Goal: Task Accomplishment & Management: Use online tool/utility

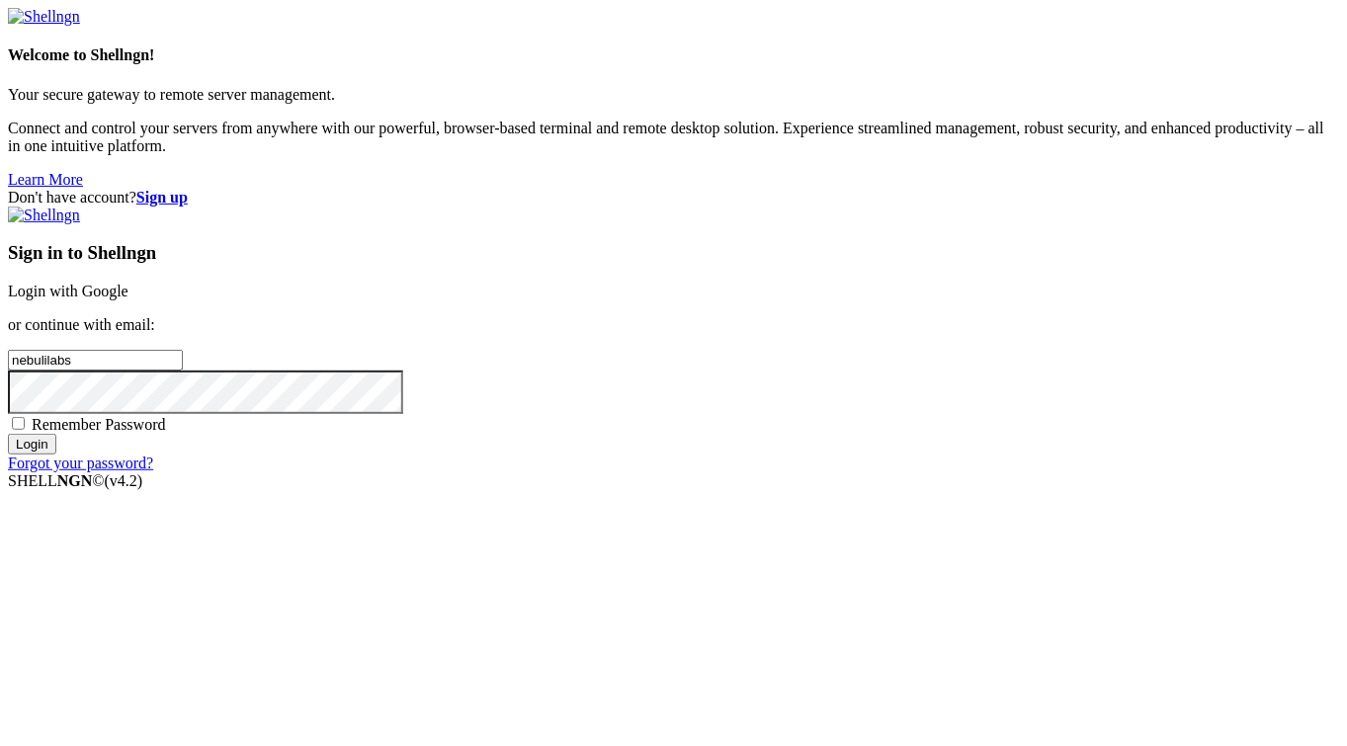
click at [56, 455] on input "Login" at bounding box center [32, 444] width 48 height 21
type input "n"
click at [129, 285] on link "Login with Google" at bounding box center [68, 291] width 121 height 17
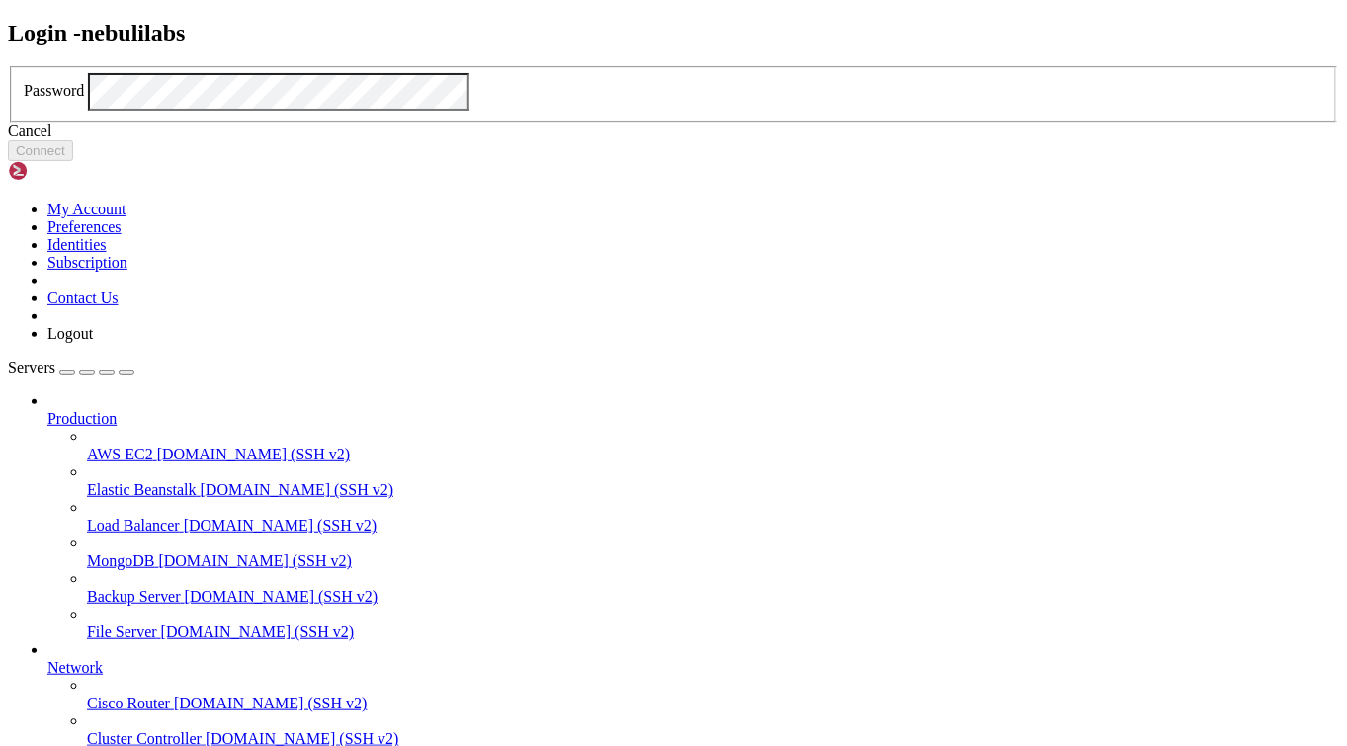
click at [8, 66] on link at bounding box center [8, 66] width 0 height 0
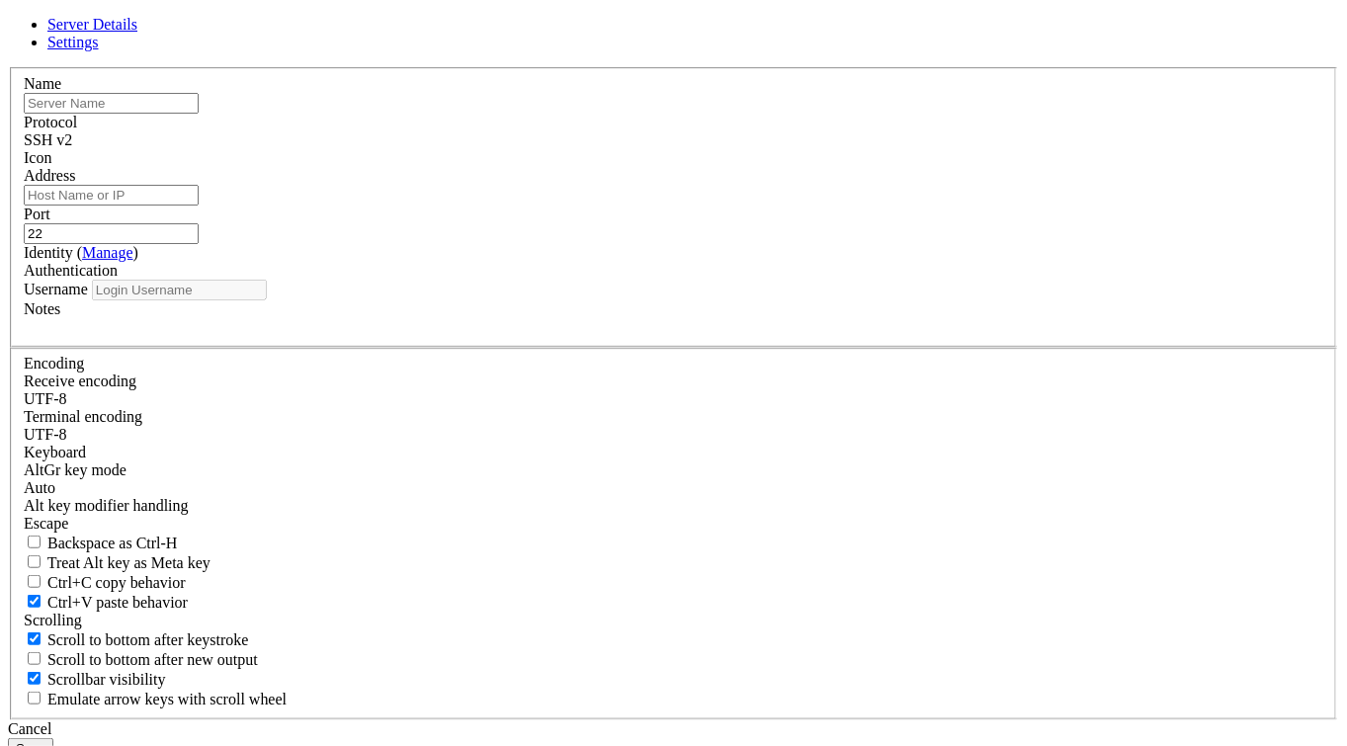
type input "nebulilabs"
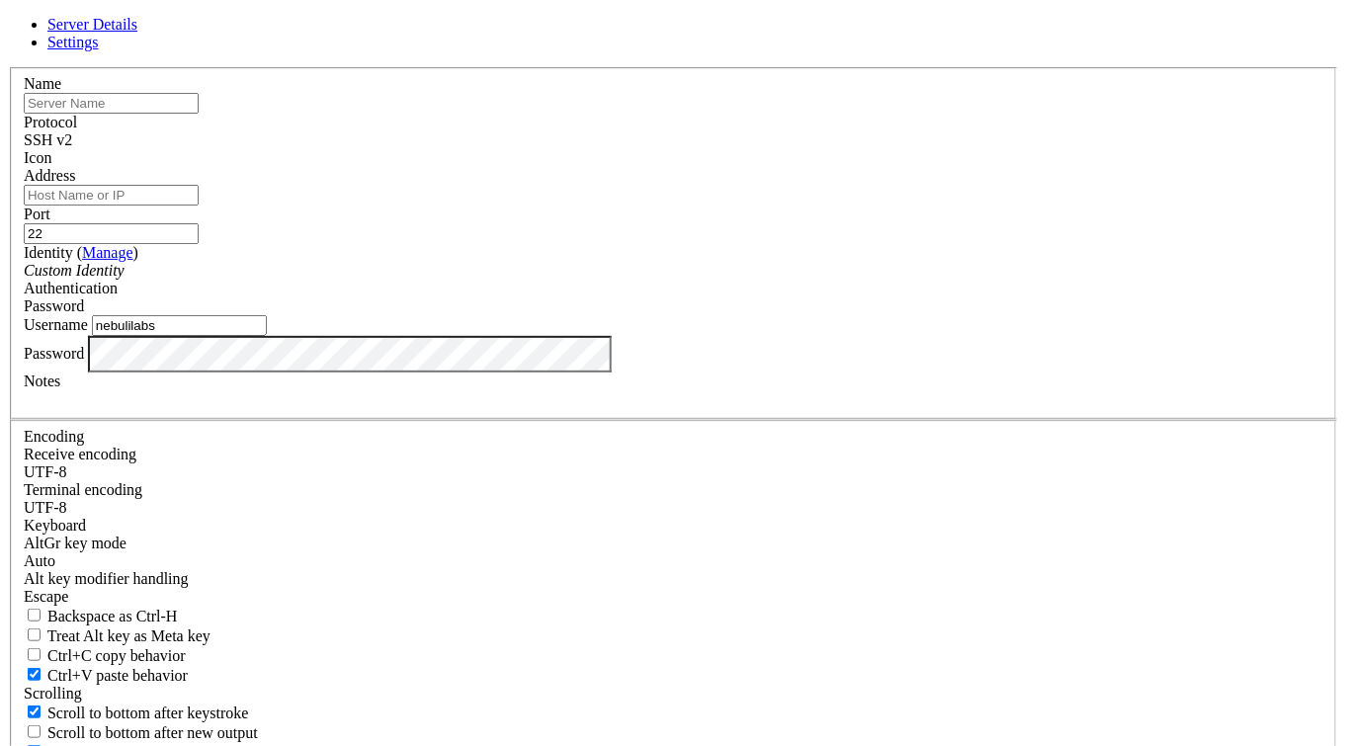
click at [199, 114] on input "text" at bounding box center [111, 103] width 175 height 21
type input "Nebuli Labs VPS"
click at [816, 149] on div "SSH v2" at bounding box center [674, 140] width 1300 height 18
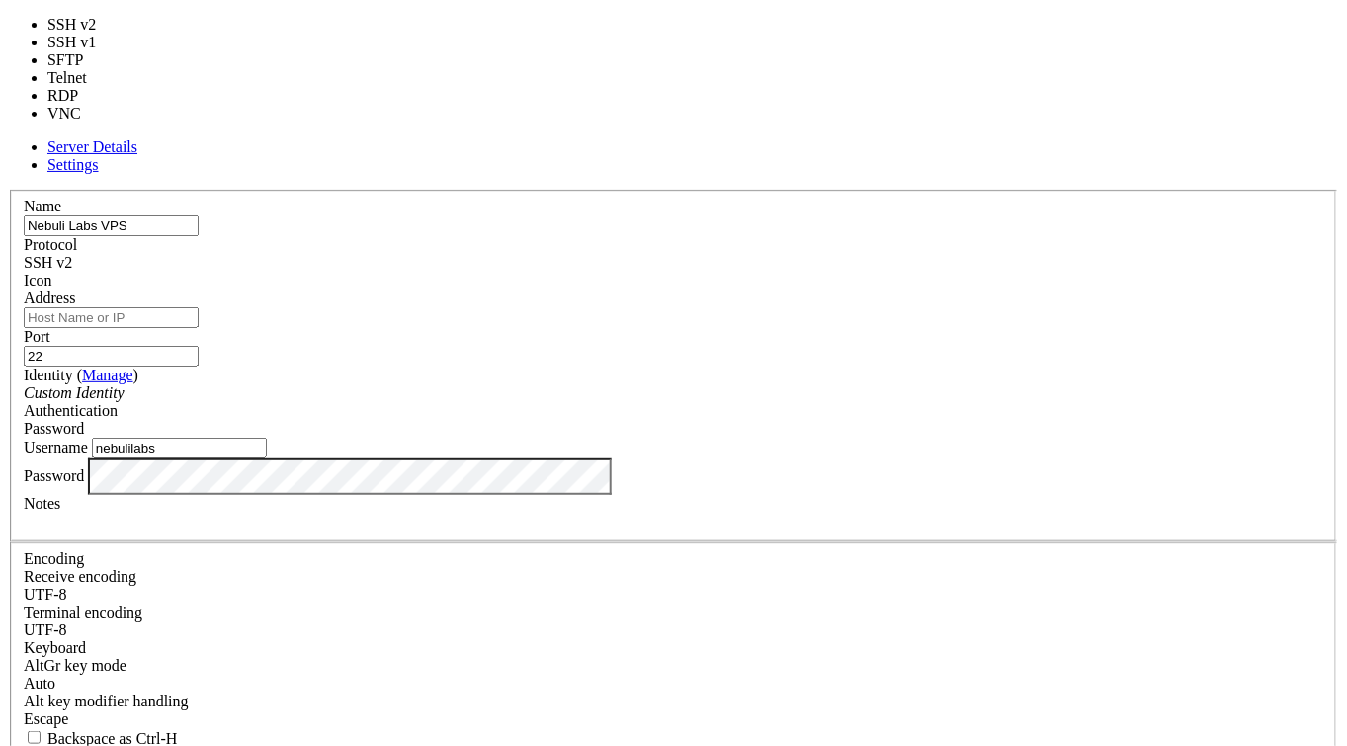
click at [816, 254] on div "SSH v2" at bounding box center [674, 263] width 1300 height 18
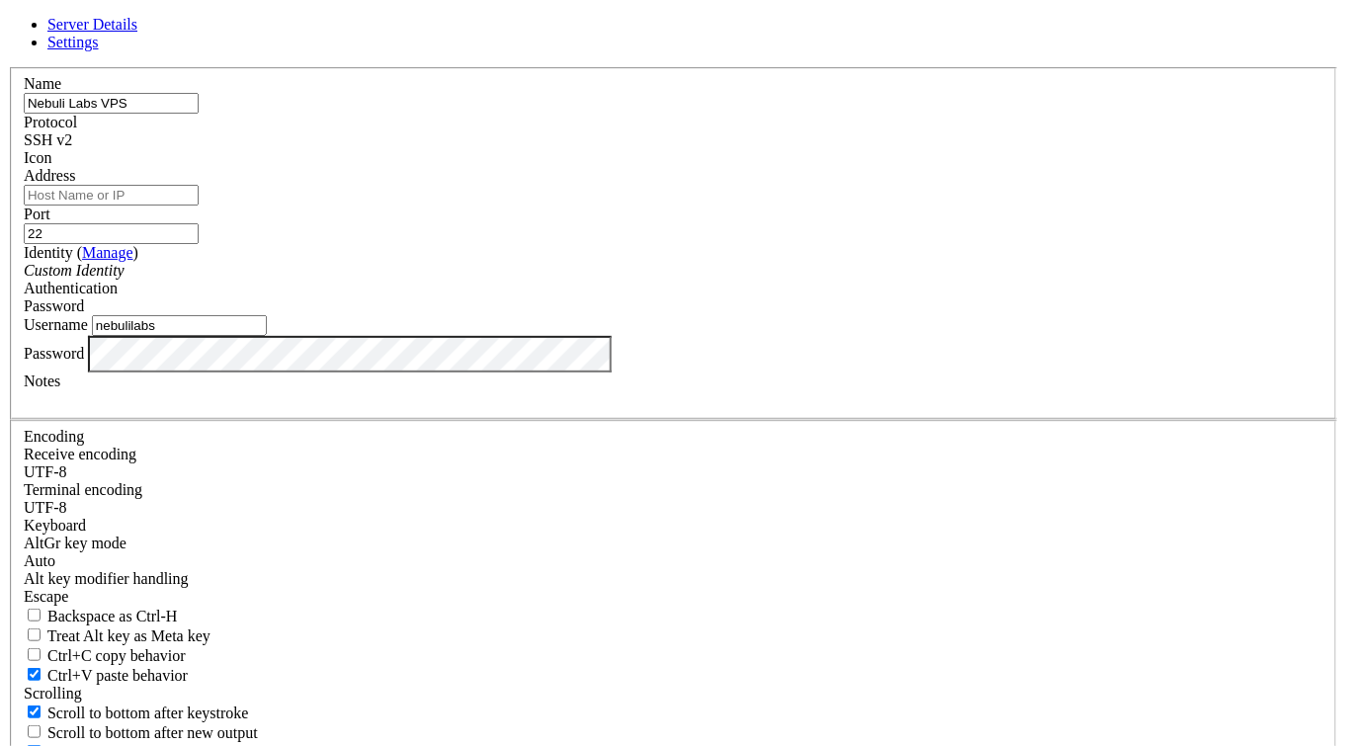
click at [199, 206] on input "Address" at bounding box center [111, 195] width 175 height 21
type input "[TECHNICAL_ID]"
click at [545, 280] on div "Custom Identity" at bounding box center [674, 271] width 1300 height 18
click at [267, 336] on input "nebulilabs" at bounding box center [179, 325] width 175 height 21
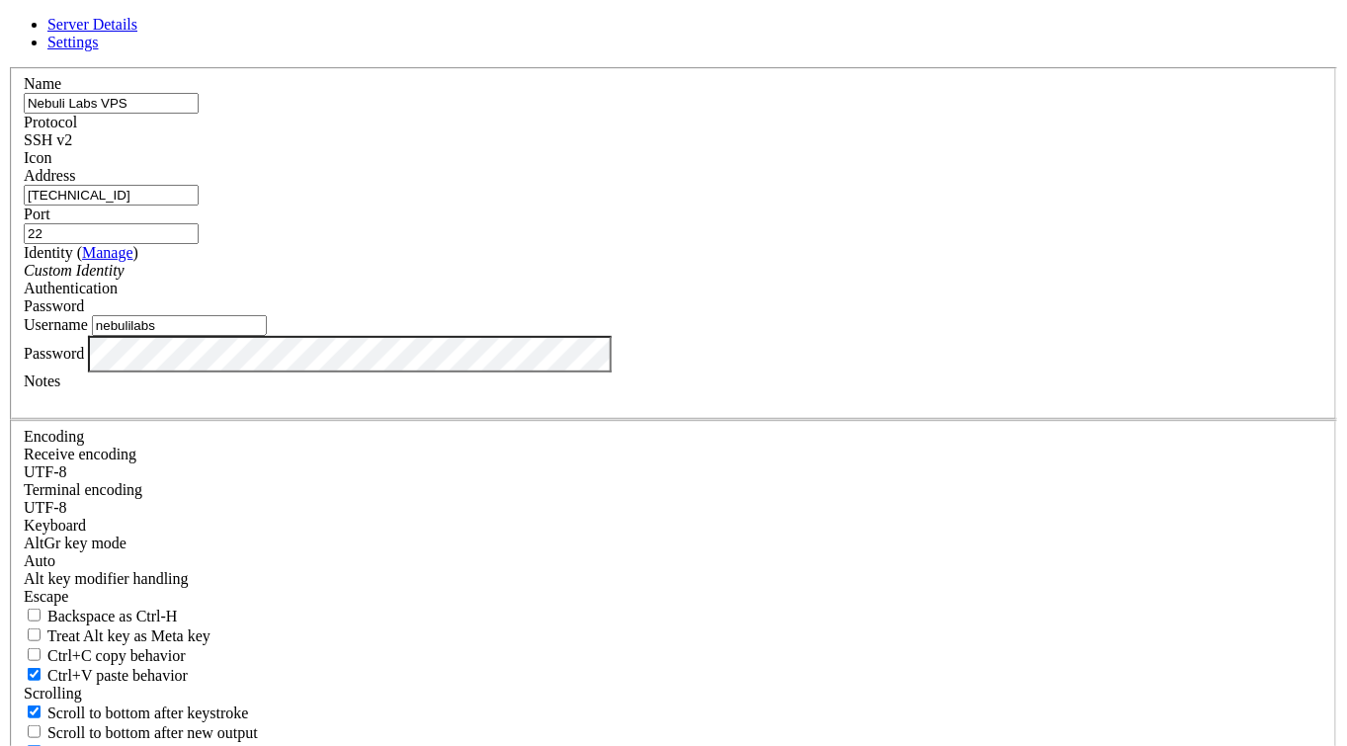
drag, startPoint x: 512, startPoint y: 398, endPoint x: 400, endPoint y: 410, distance: 112.3
click at [400, 336] on div "Username [PERSON_NAME]" at bounding box center [674, 325] width 1300 height 21
click at [267, 336] on input "Username" at bounding box center [179, 325] width 175 height 21
type input "root"
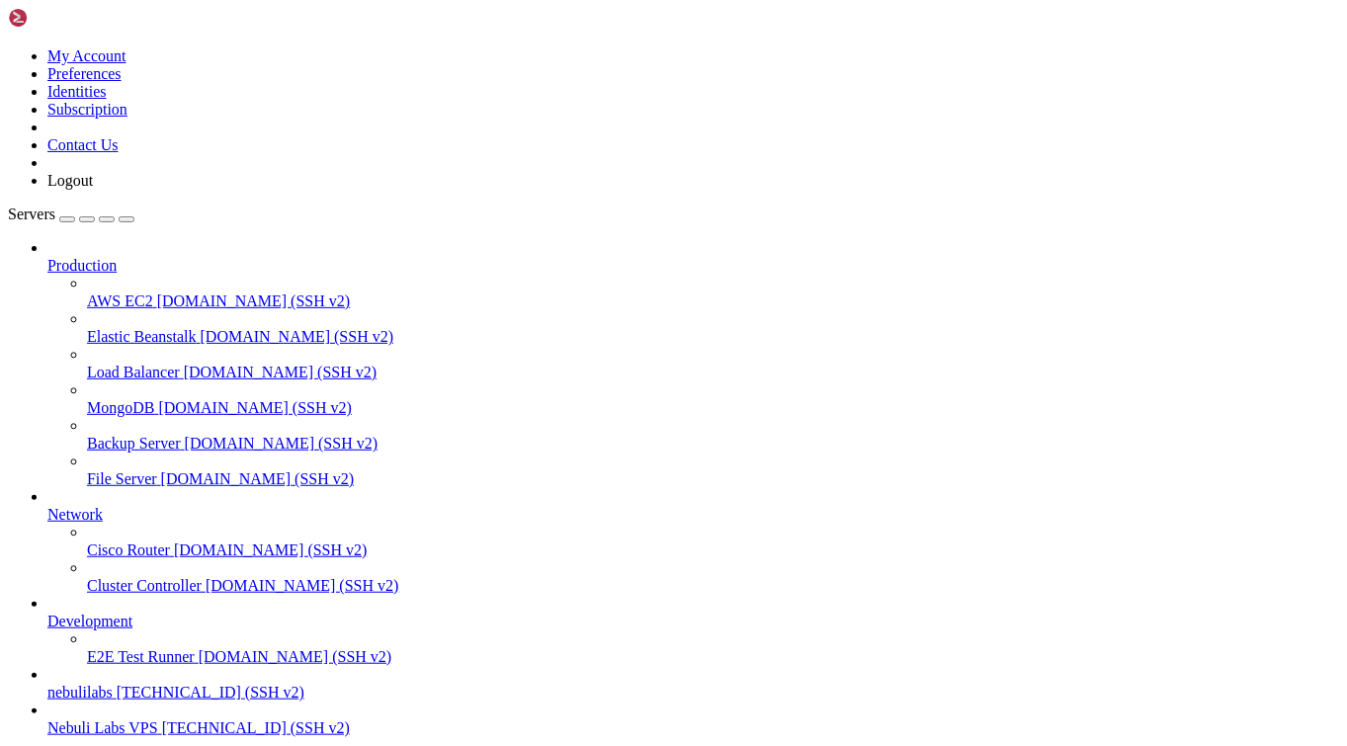
scroll to position [103, 0]
click at [159, 720] on link "Nebuli Labs VPS [TECHNICAL_ID] (SSH v2)" at bounding box center [693, 729] width 1292 height 18
click at [146, 293] on span "AWS EC2" at bounding box center [120, 301] width 66 height 17
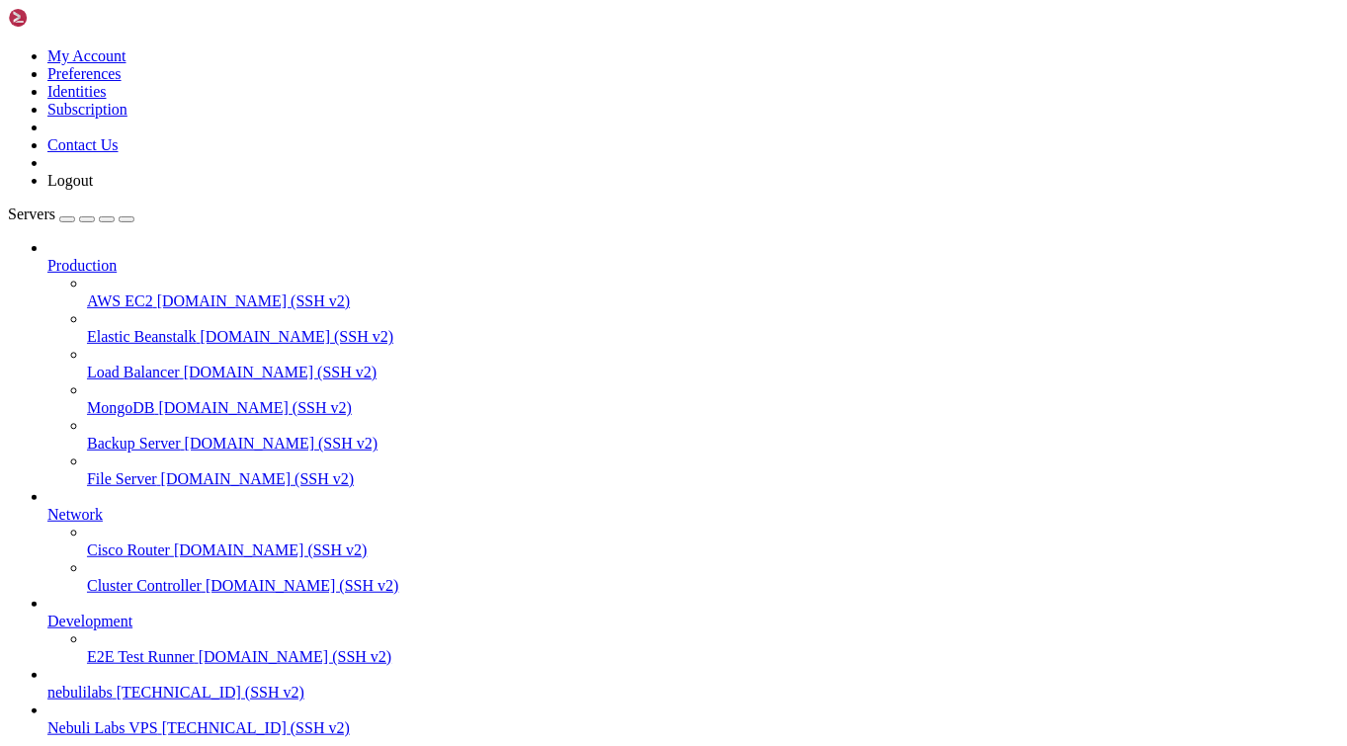
click at [123, 720] on link "Nebuli Labs VPS [TECHNICAL_ID] (SSH v2)" at bounding box center [693, 729] width 1292 height 18
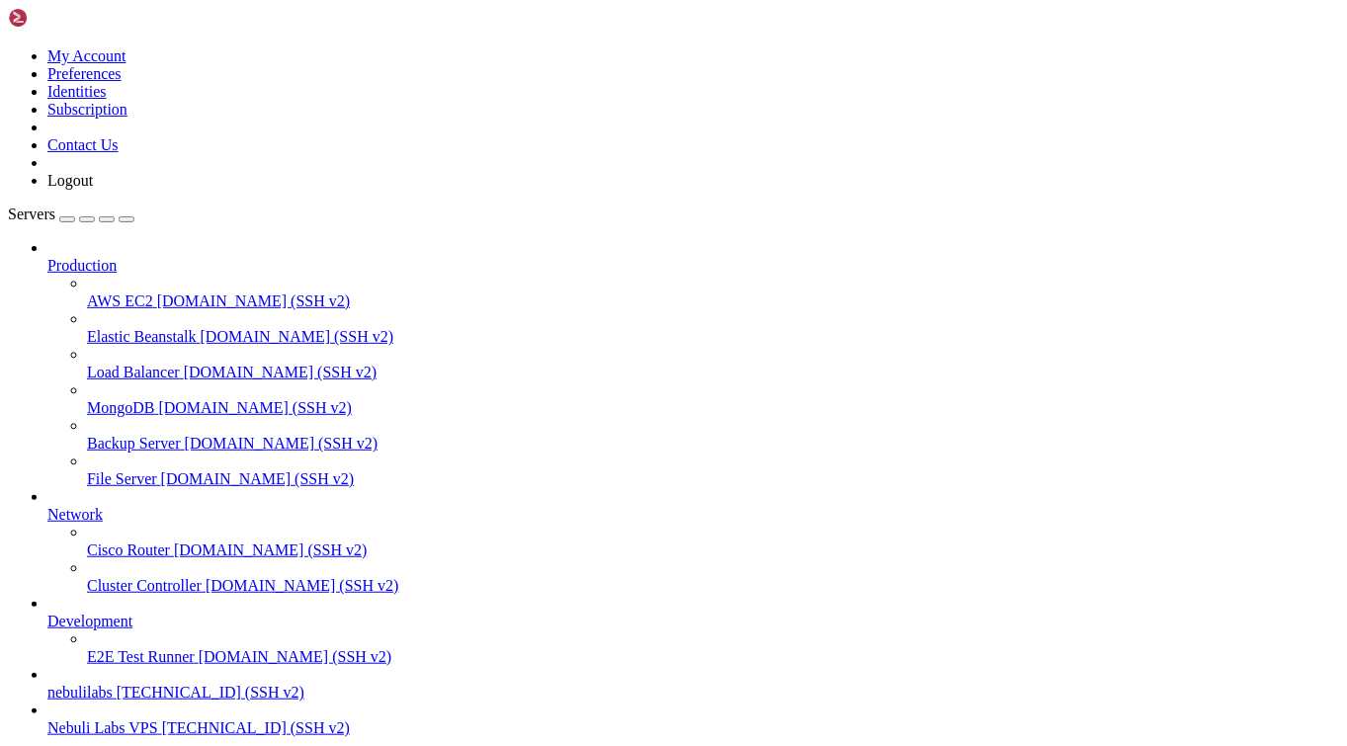
click at [123, 720] on link "Nebuli Labs VPS [TECHNICAL_ID] (SSH v2)" at bounding box center [693, 729] width 1292 height 18
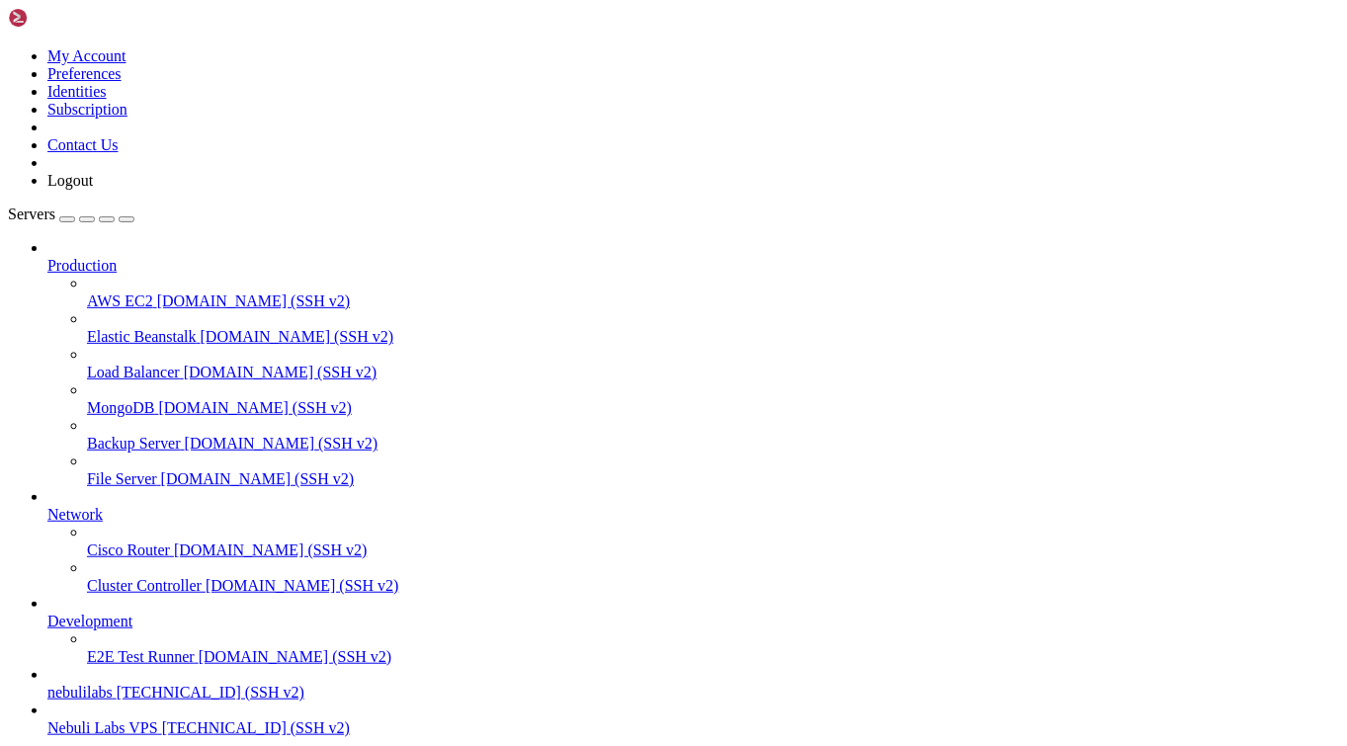
scroll to position [150, 0]
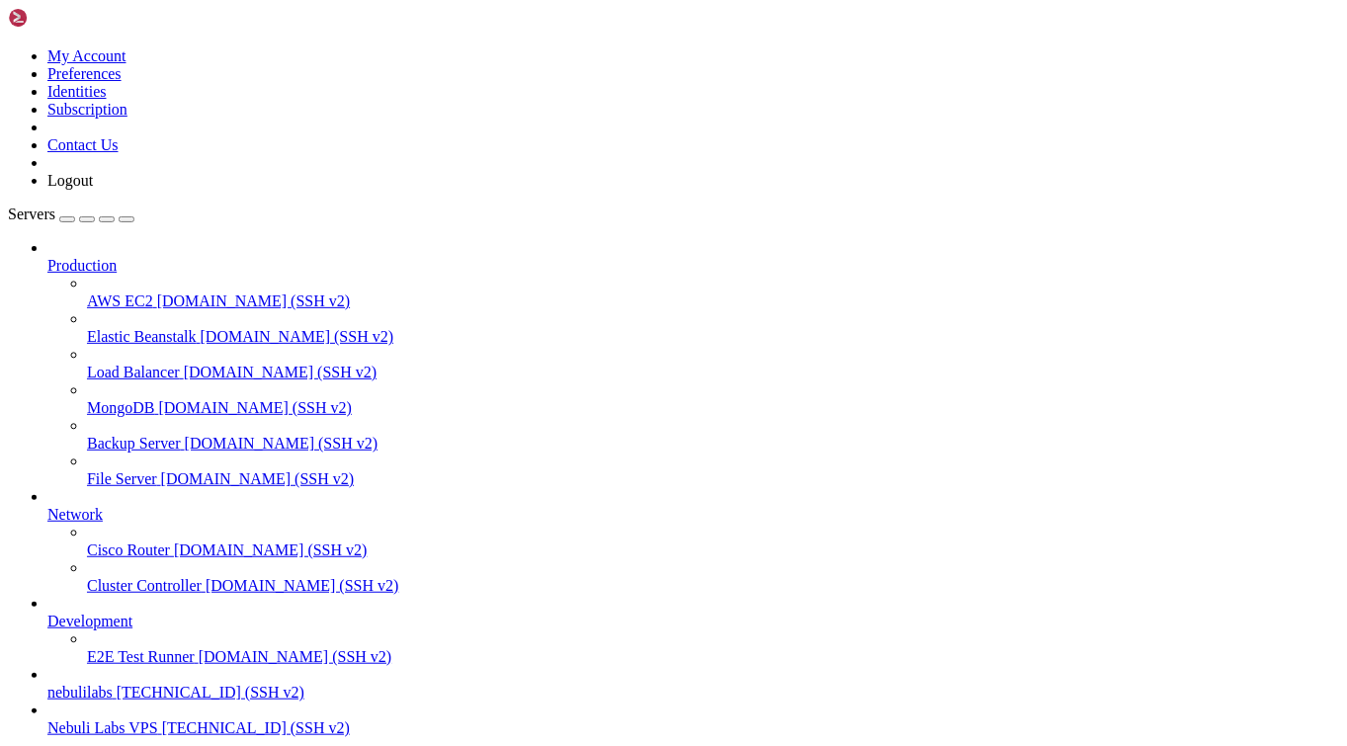
type input "/root/NB-Verification"
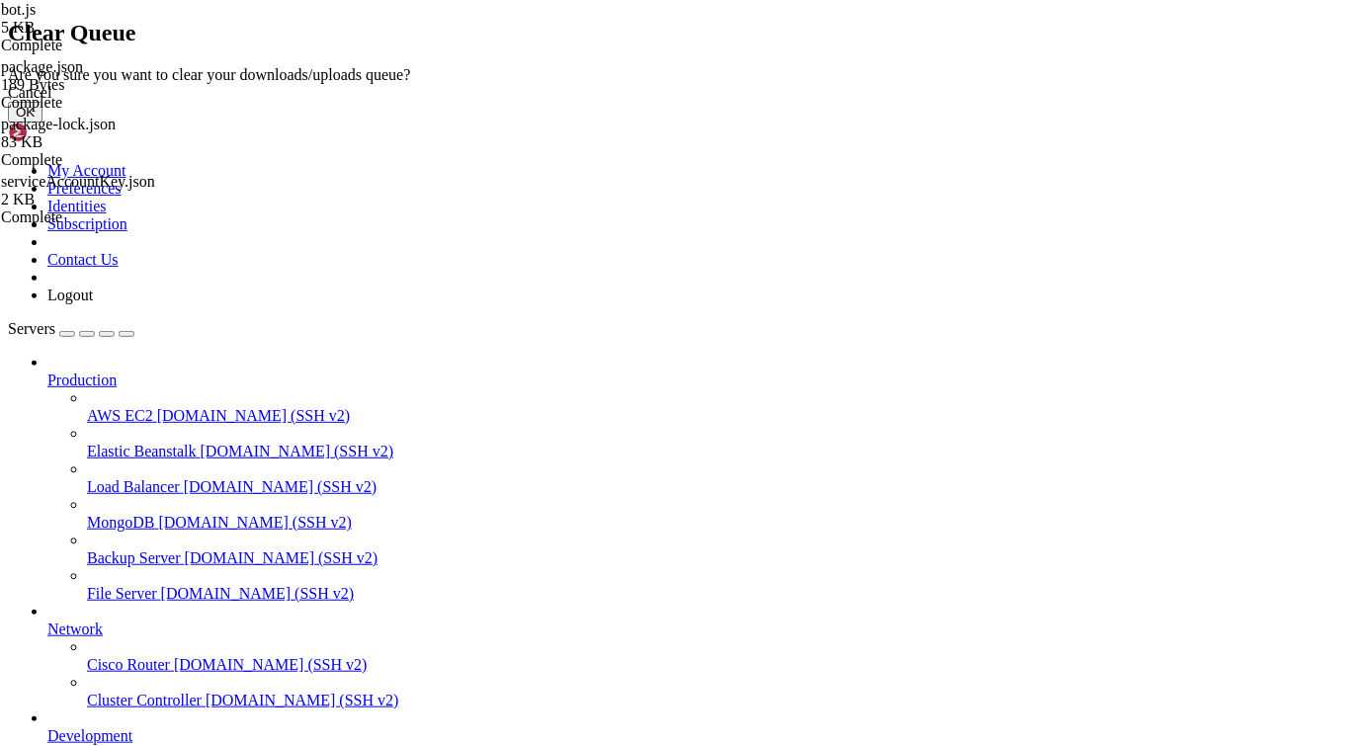
click at [43, 123] on button "OK" at bounding box center [25, 112] width 35 height 21
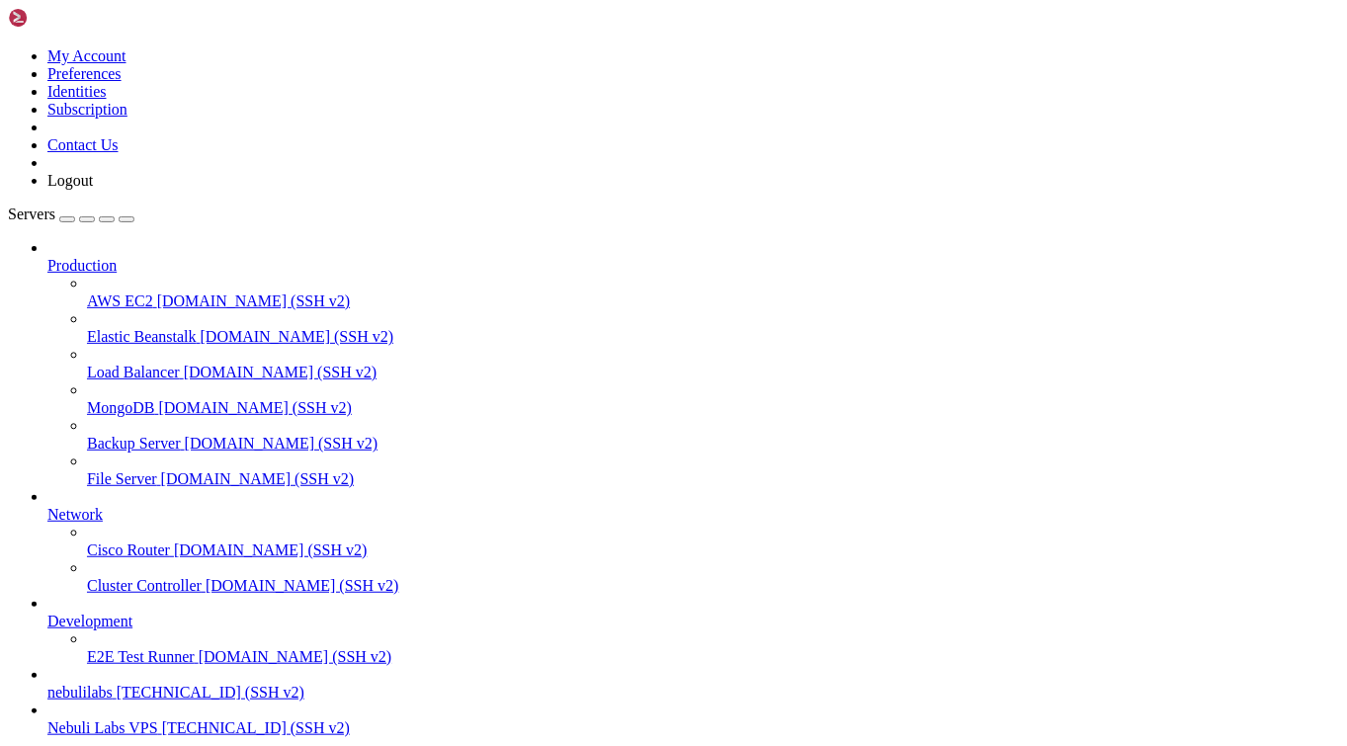
drag, startPoint x: 18, startPoint y: 1475, endPoint x: 148, endPoint y: 1759, distance: 312.3
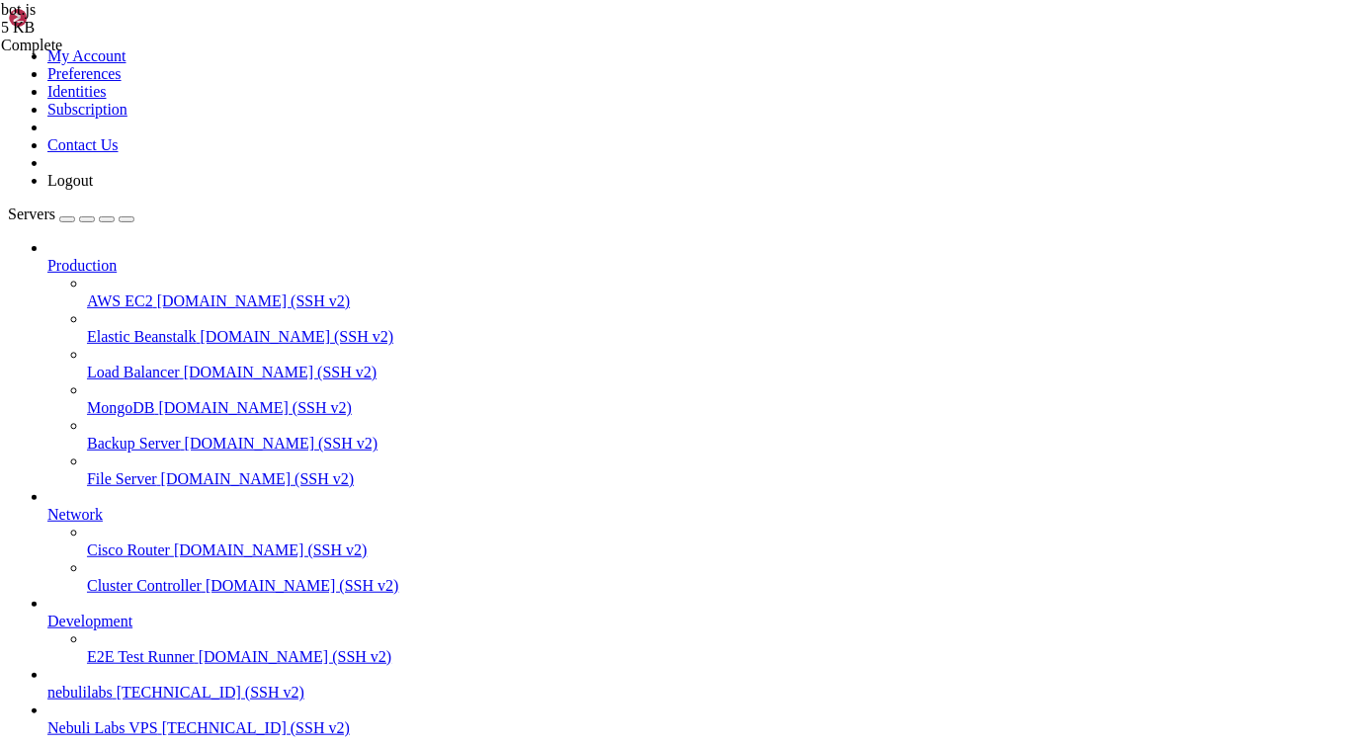
click at [145, 720] on span "Nebuli Labs VPS" at bounding box center [102, 728] width 111 height 17
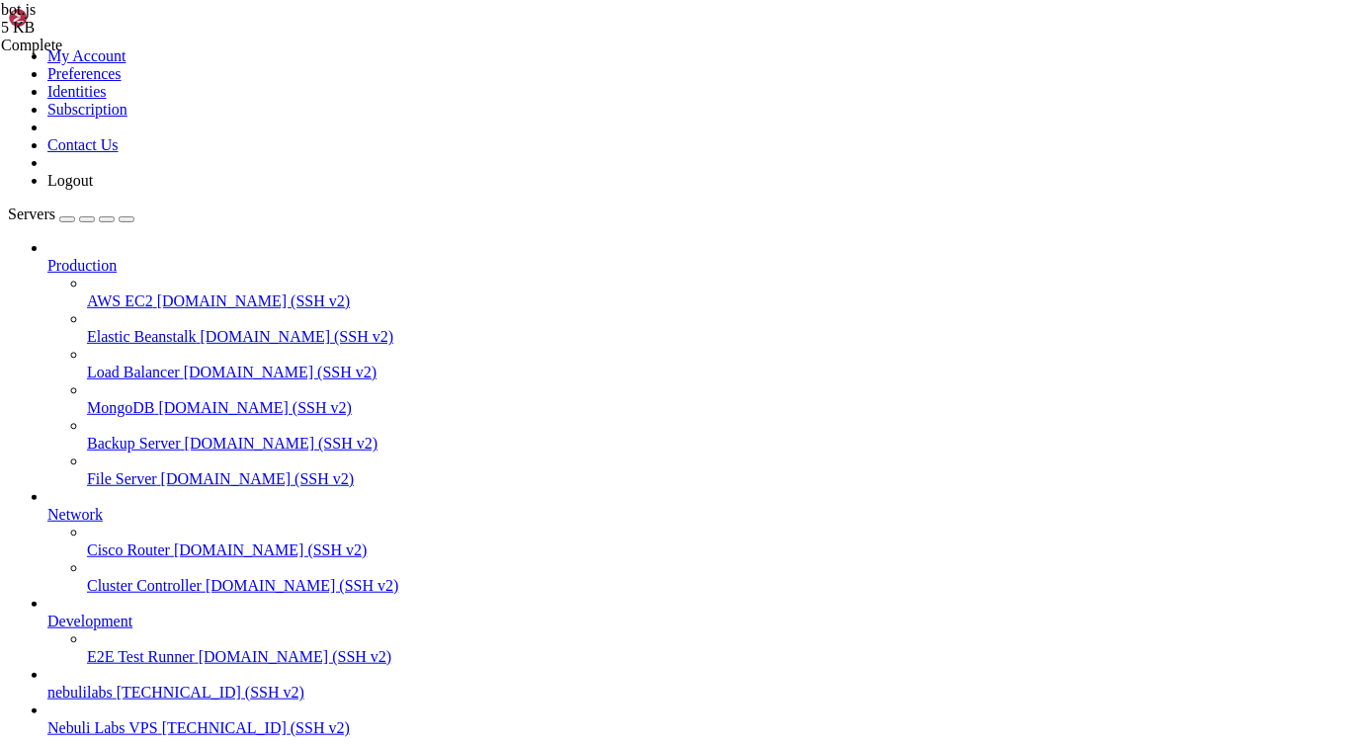
scroll to position [0, 0]
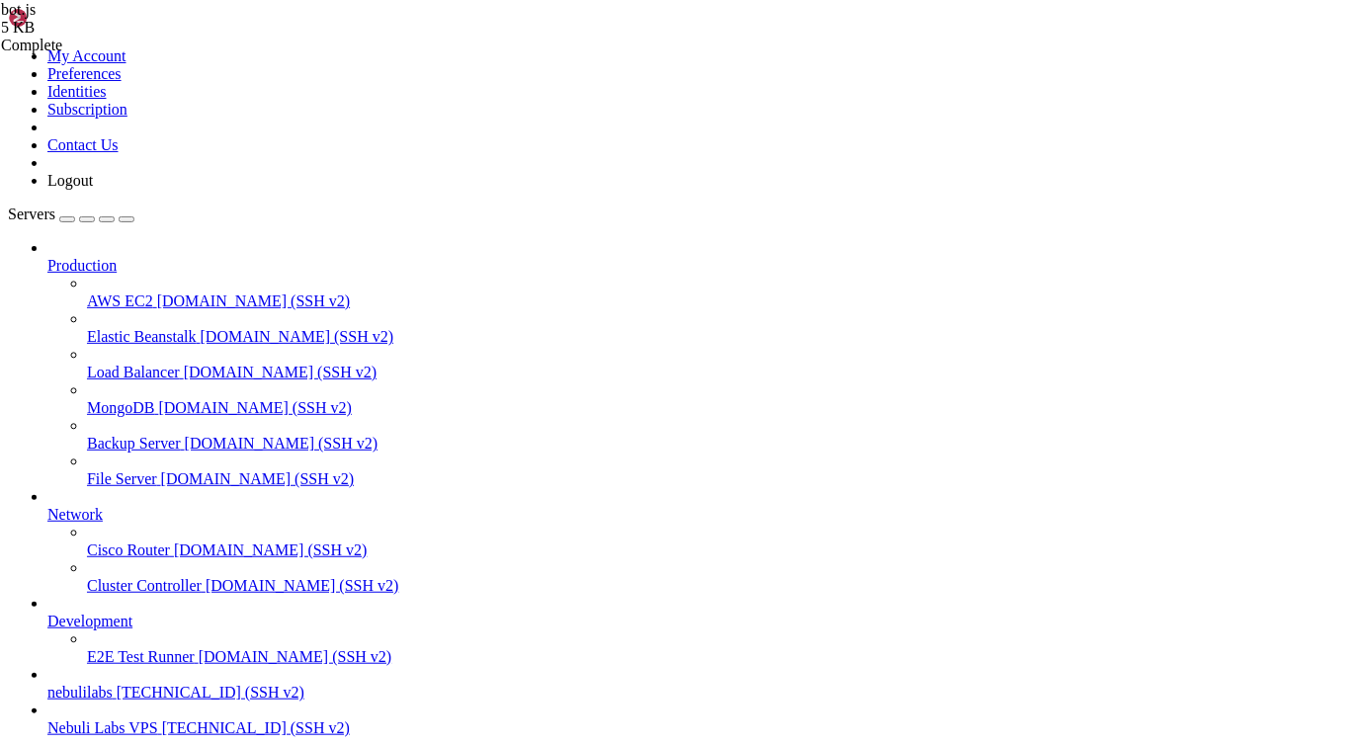
scroll to position [4217, 0]
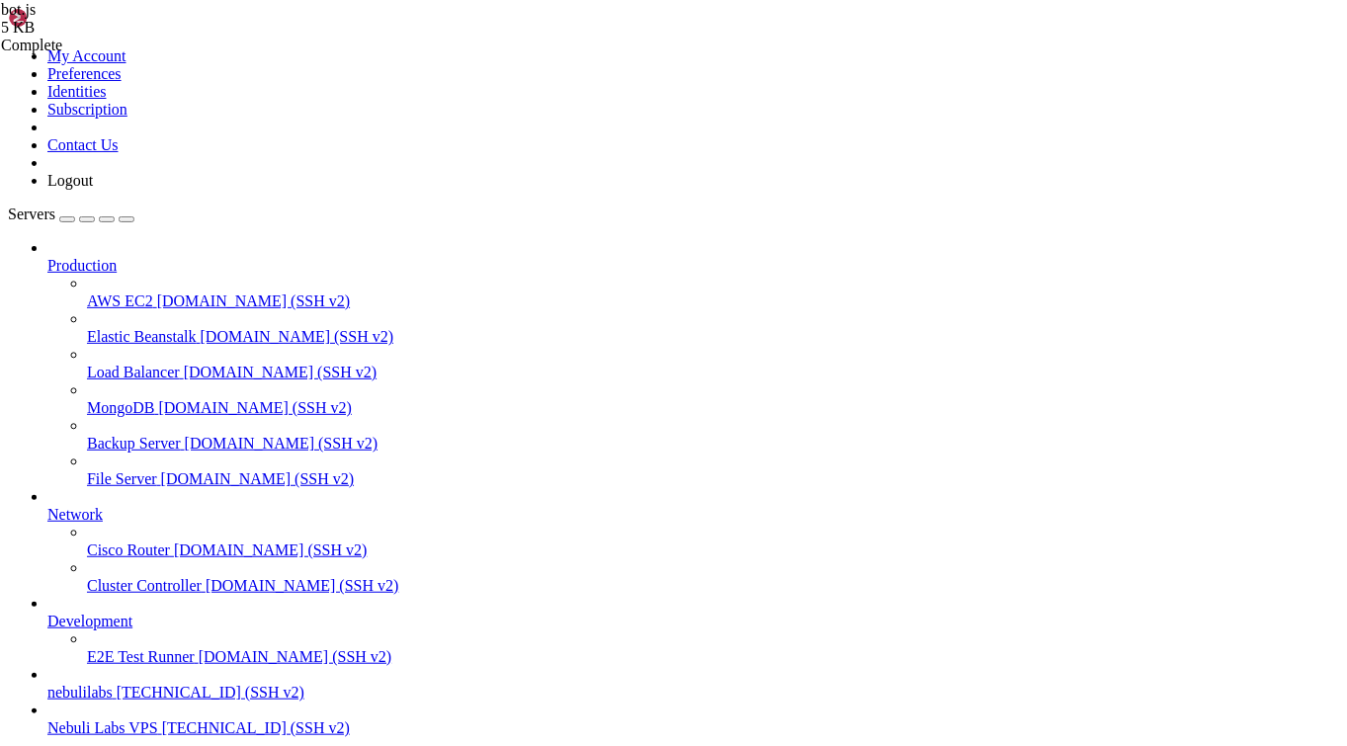
drag, startPoint x: 539, startPoint y: 2380, endPoint x: 693, endPoint y: 2378, distance: 154.2
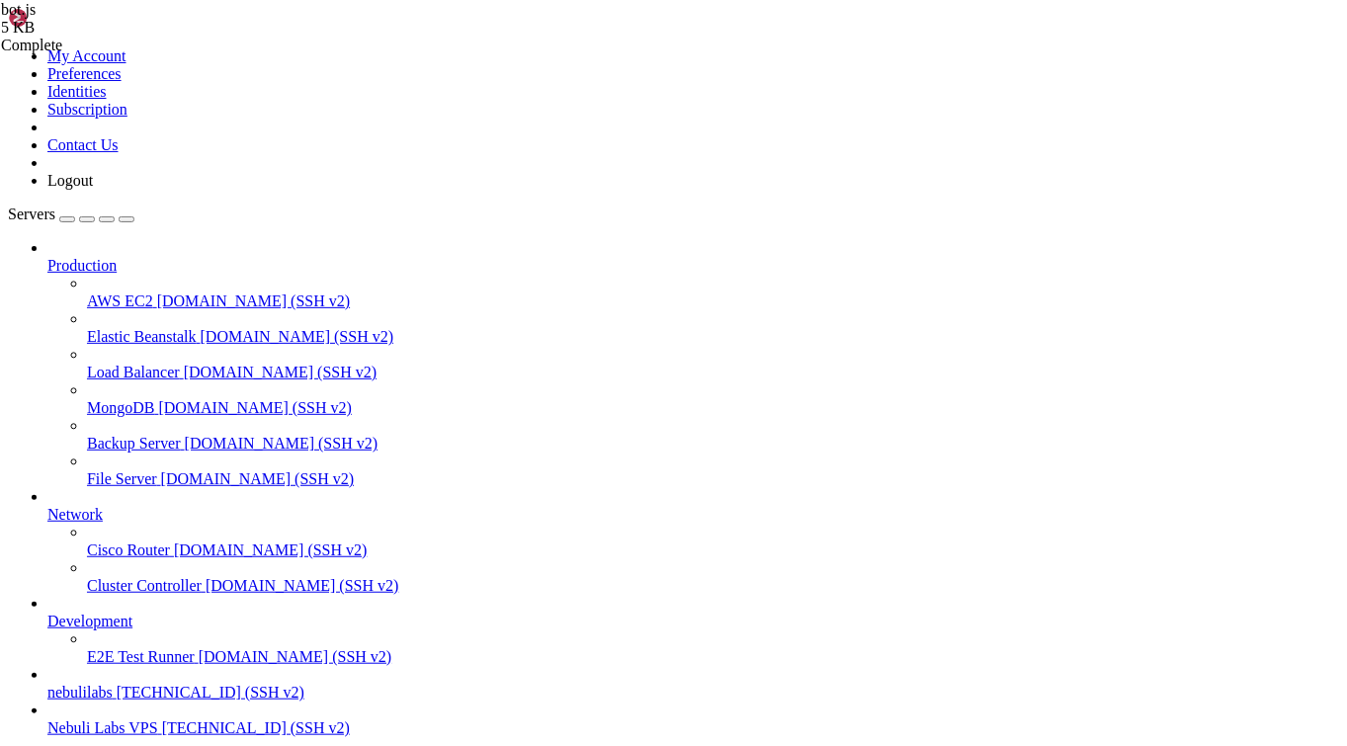
drag, startPoint x: 713, startPoint y: 2503, endPoint x: 15, endPoint y: 2468, distance: 698.9
